Goal: Information Seeking & Learning: Learn about a topic

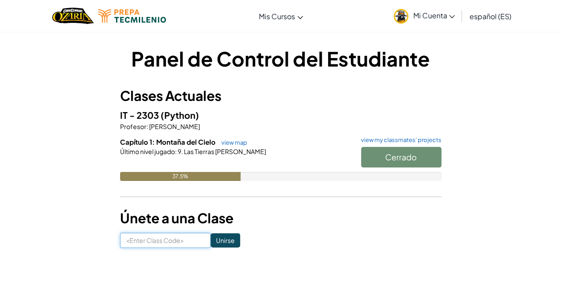
click at [178, 240] on input at bounding box center [165, 240] width 91 height 15
click at [238, 141] on link "view map" at bounding box center [232, 142] width 30 height 7
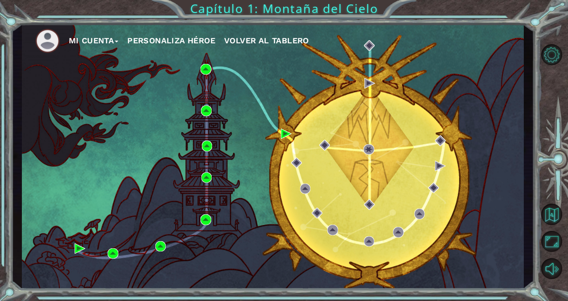
drag, startPoint x: 60, startPoint y: 7, endPoint x: 41, endPoint y: 17, distance: 21.0
click at [41, 17] on div "Mi Cuenta Personaliza Héroe Volver al Tablero Capítulo 1: Montaña del Cielo" at bounding box center [284, 150] width 568 height 301
click at [83, 11] on div "Mi Cuenta Personaliza Héroe Volver al Tablero Capítulo 1: Montaña del Cielo" at bounding box center [284, 150] width 568 height 301
